Goal: Task Accomplishment & Management: Use online tool/utility

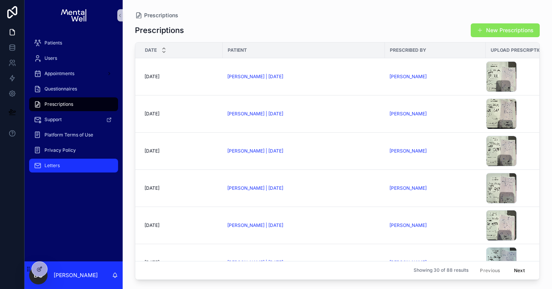
click at [57, 165] on span "Letters" at bounding box center [51, 165] width 15 height 6
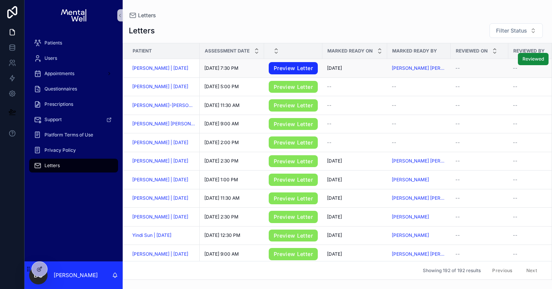
click at [282, 71] on link "Preview Letter" at bounding box center [293, 68] width 49 height 12
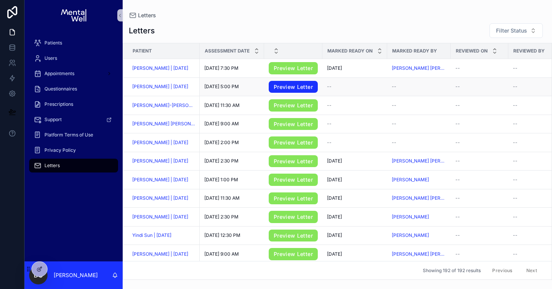
click at [282, 88] on link "Preview Letter" at bounding box center [293, 87] width 49 height 12
click at [283, 108] on link "Preview Letter" at bounding box center [293, 105] width 49 height 12
click at [285, 124] on link "Preview Letter" at bounding box center [293, 124] width 49 height 12
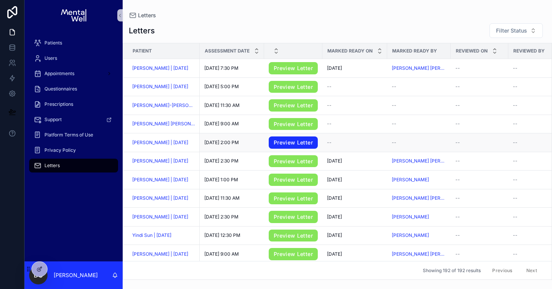
click at [275, 149] on link "Preview Letter" at bounding box center [293, 142] width 49 height 12
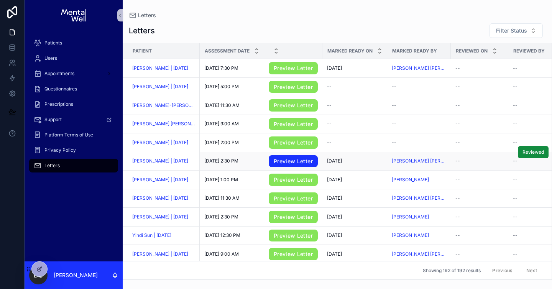
click at [278, 164] on link "Preview Letter" at bounding box center [293, 161] width 49 height 12
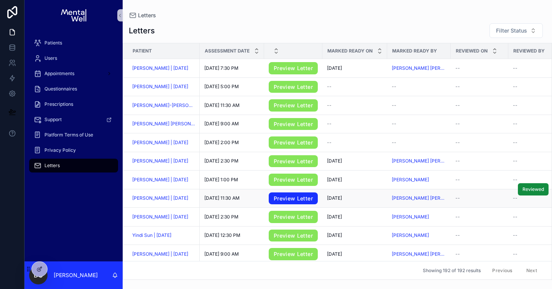
click at [284, 200] on link "Preview Letter" at bounding box center [293, 198] width 49 height 12
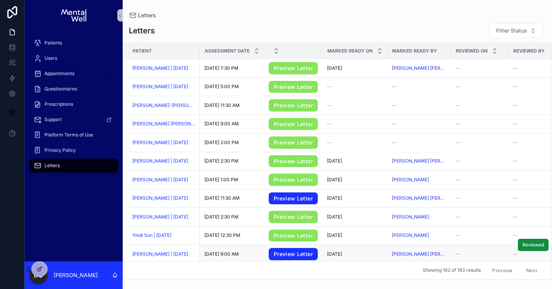
scroll to position [10, 0]
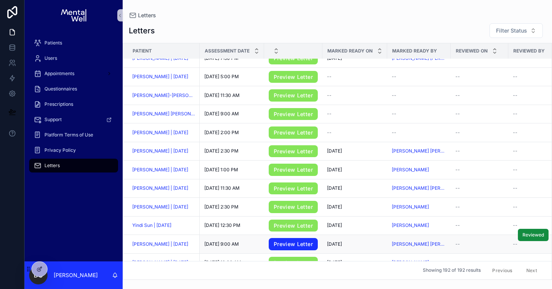
click at [293, 244] on link "Preview Letter" at bounding box center [293, 244] width 49 height 12
